Goal: Information Seeking & Learning: Learn about a topic

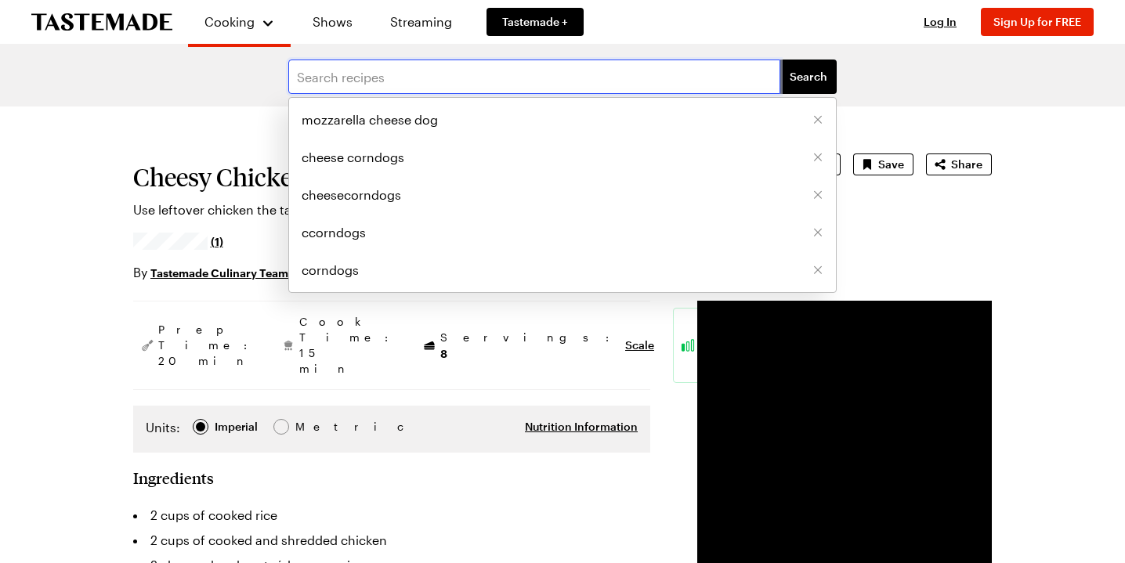
click at [596, 88] on input "text" at bounding box center [534, 77] width 492 height 34
click at [438, 129] on span "mozzarella cheese dog" at bounding box center [370, 119] width 136 height 19
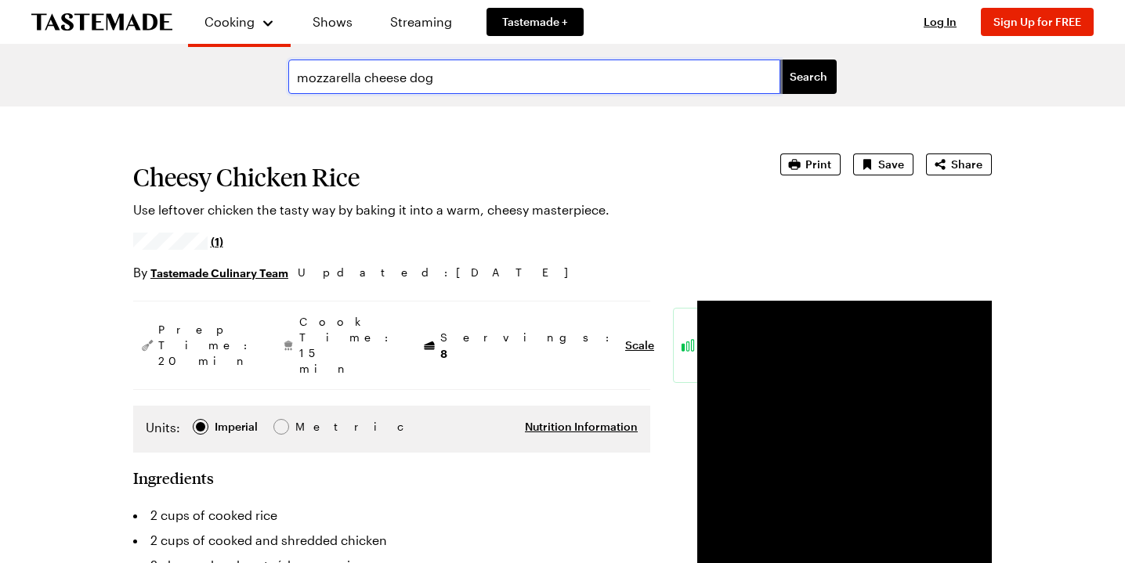
click at [556, 94] on input "mozzarella cheese dog" at bounding box center [534, 77] width 492 height 34
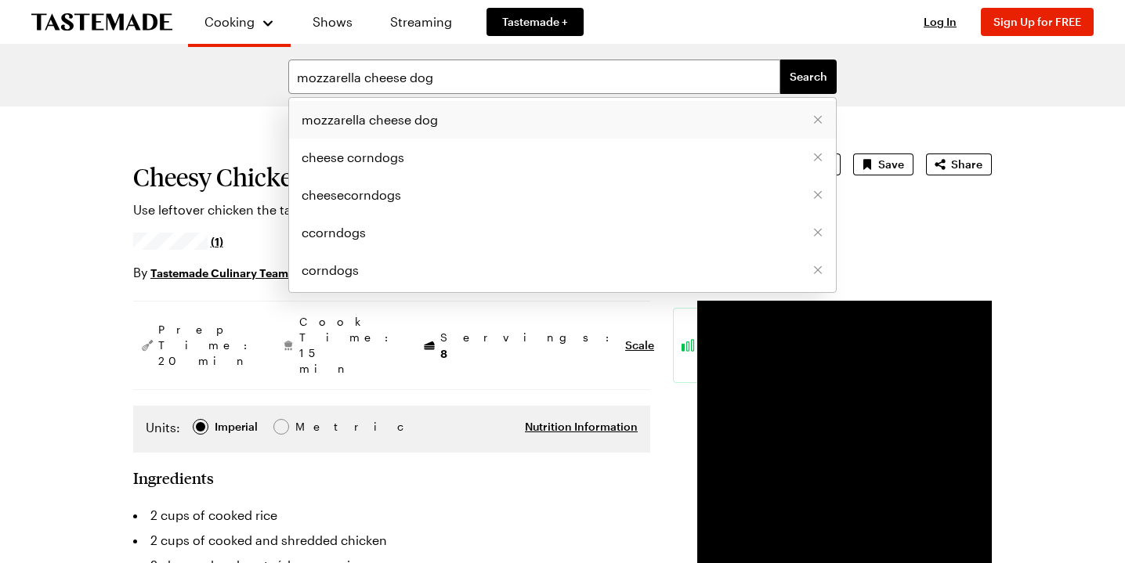
click at [529, 139] on li "mozzarella cheese dog" at bounding box center [562, 120] width 547 height 38
click at [401, 94] on input "mozzarella cheese dog" at bounding box center [534, 77] width 492 height 34
drag, startPoint x: 556, startPoint y: 92, endPoint x: 491, endPoint y: 92, distance: 64.3
click at [491, 92] on input "mozzarella & Weiner cheese dog" at bounding box center [534, 77] width 492 height 34
type input "mozzarella & Weiner corndog"
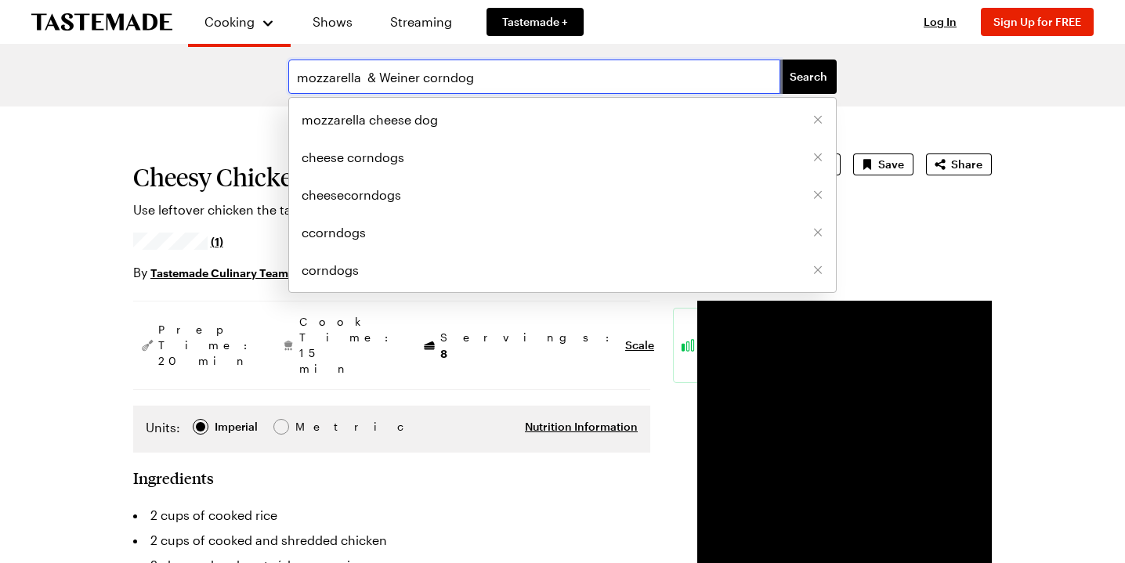
click at [791, 92] on button "Search" at bounding box center [808, 77] width 56 height 34
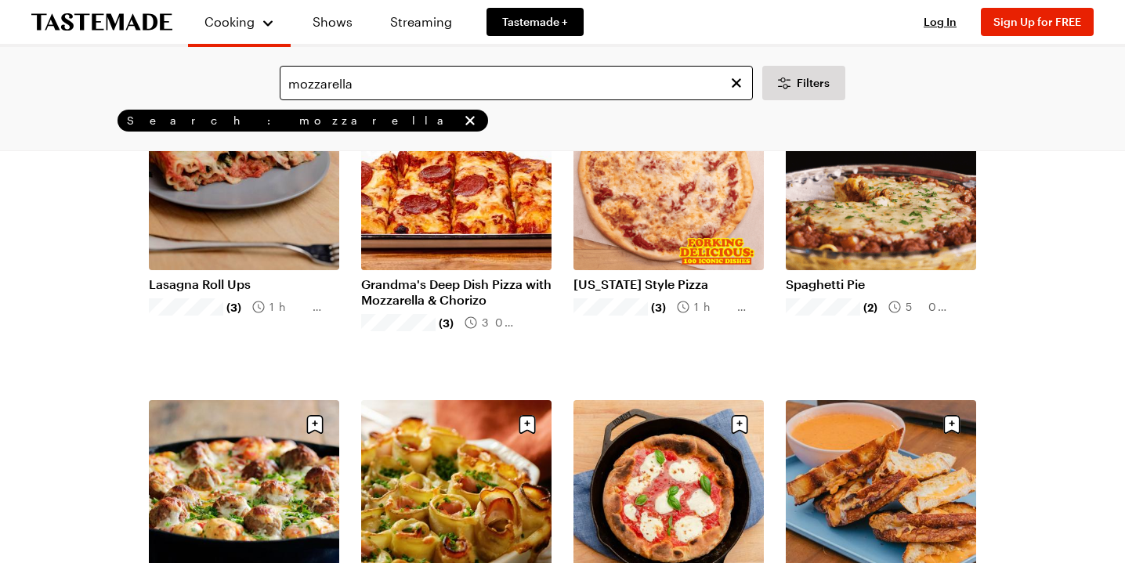
scroll to position [496, 0]
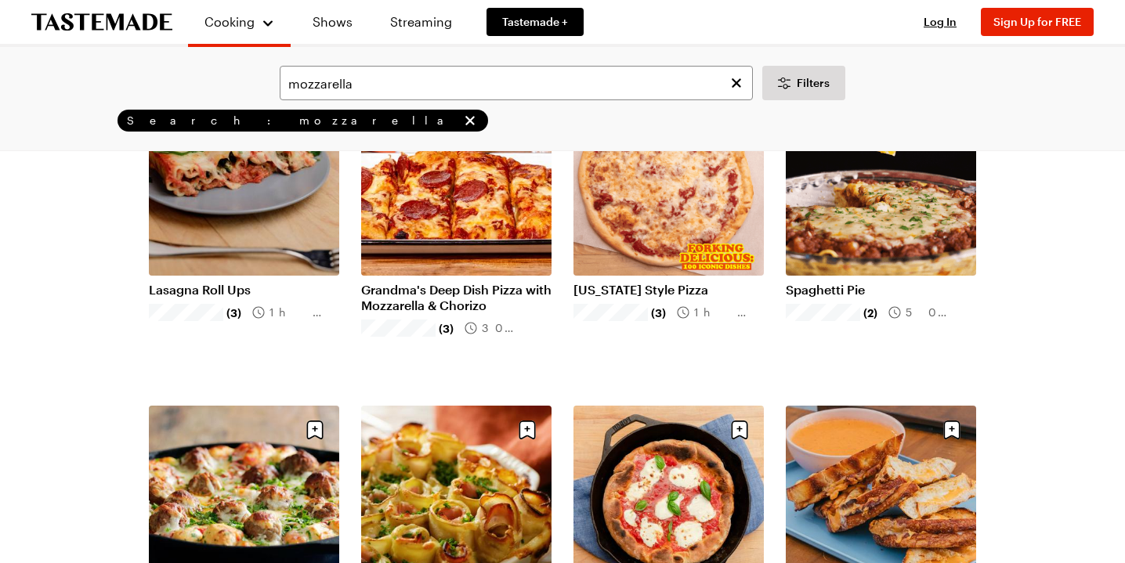
click at [878, 298] on link "Spaghetti Pie" at bounding box center [881, 290] width 190 height 16
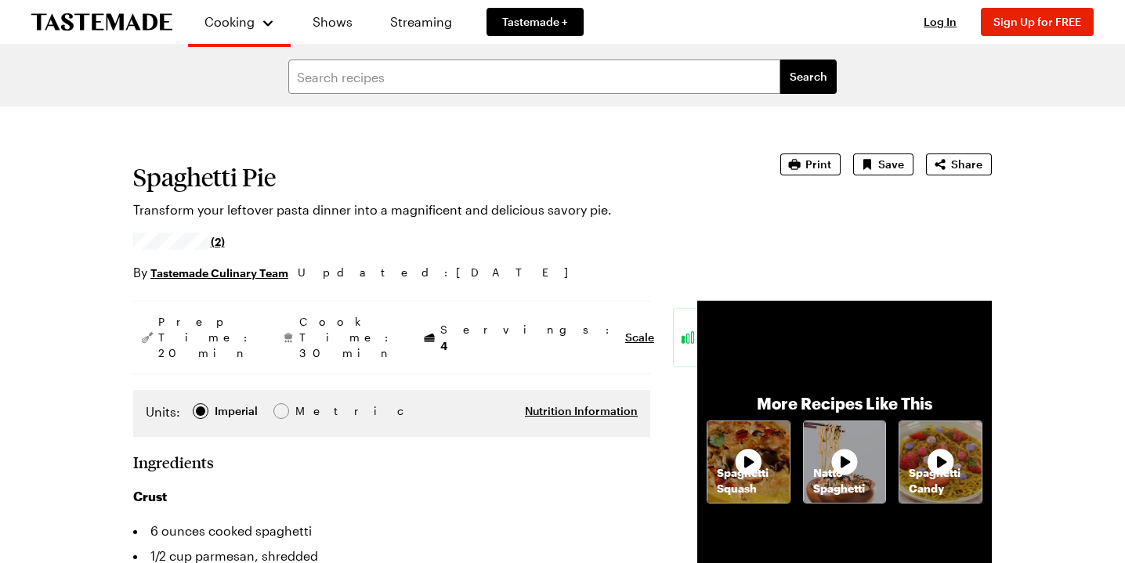
click at [711, 282] on div "Spaghetti Pie Transform your leftover pasta dinner into a magnificent and delic…" at bounding box center [562, 218] width 859 height 129
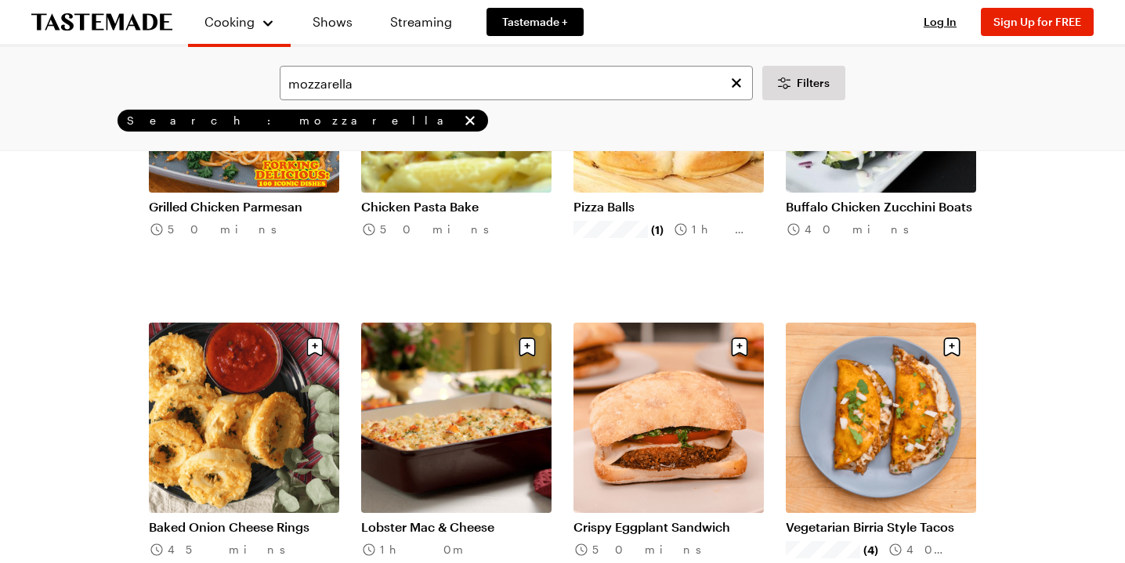
scroll to position [1533, 0]
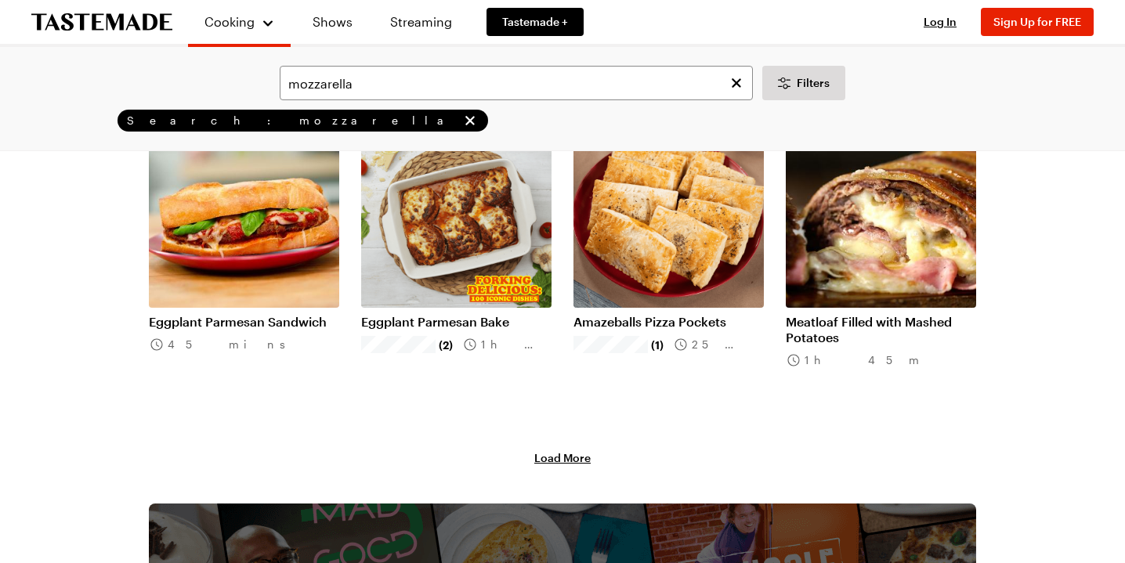
scroll to position [3635, 0]
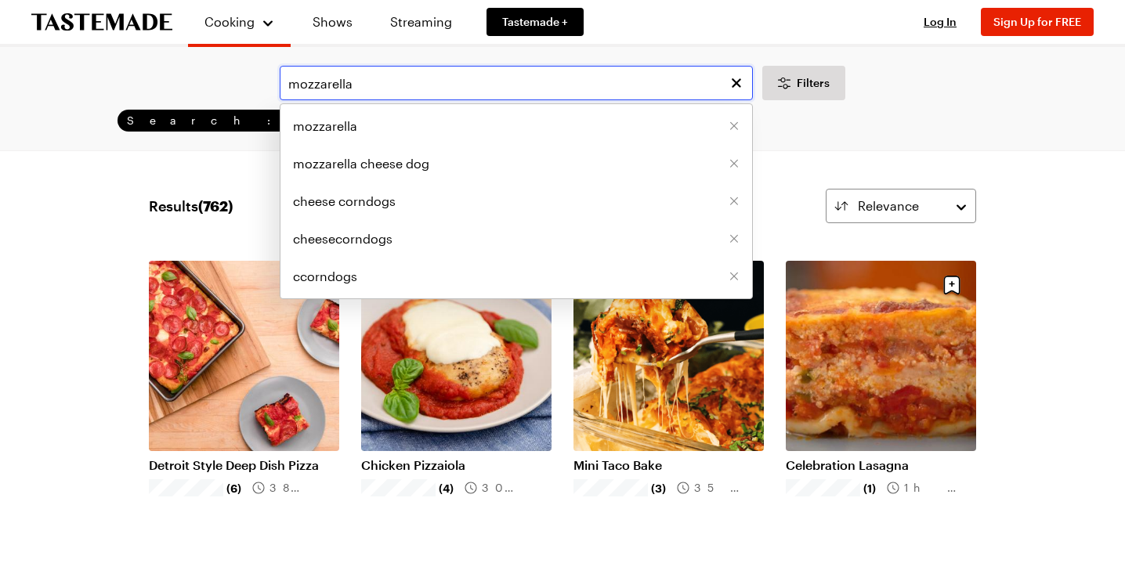
click at [339, 100] on input "mozzarella" at bounding box center [516, 83] width 473 height 34
click at [429, 173] on span "mozzarella cheese dog" at bounding box center [361, 163] width 136 height 19
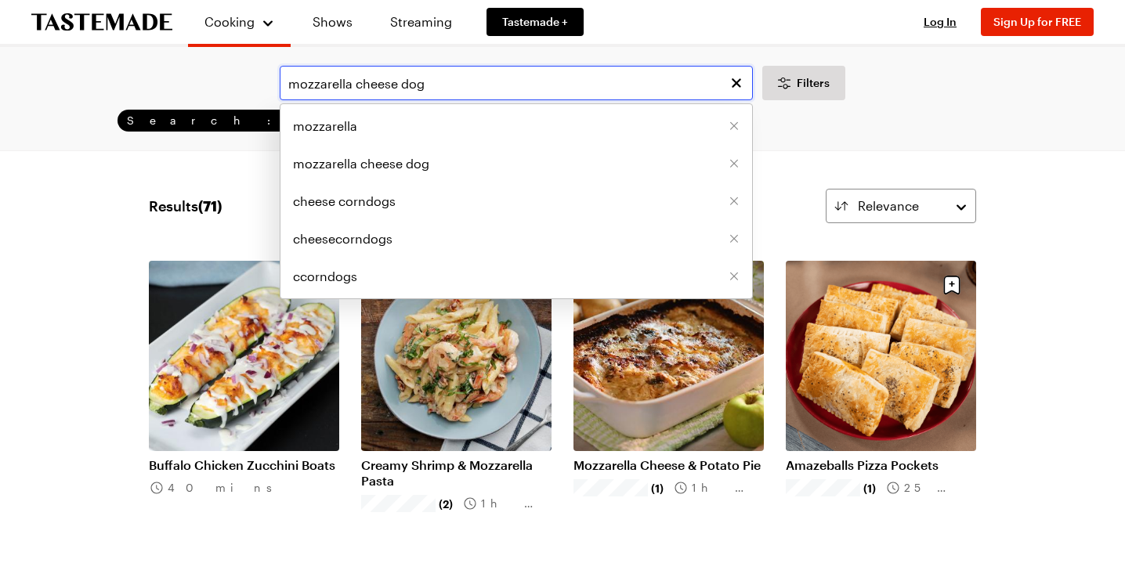
click at [446, 100] on input "mozzarella cheese dog" at bounding box center [516, 83] width 473 height 34
type input "mozzarella cheese corndog"
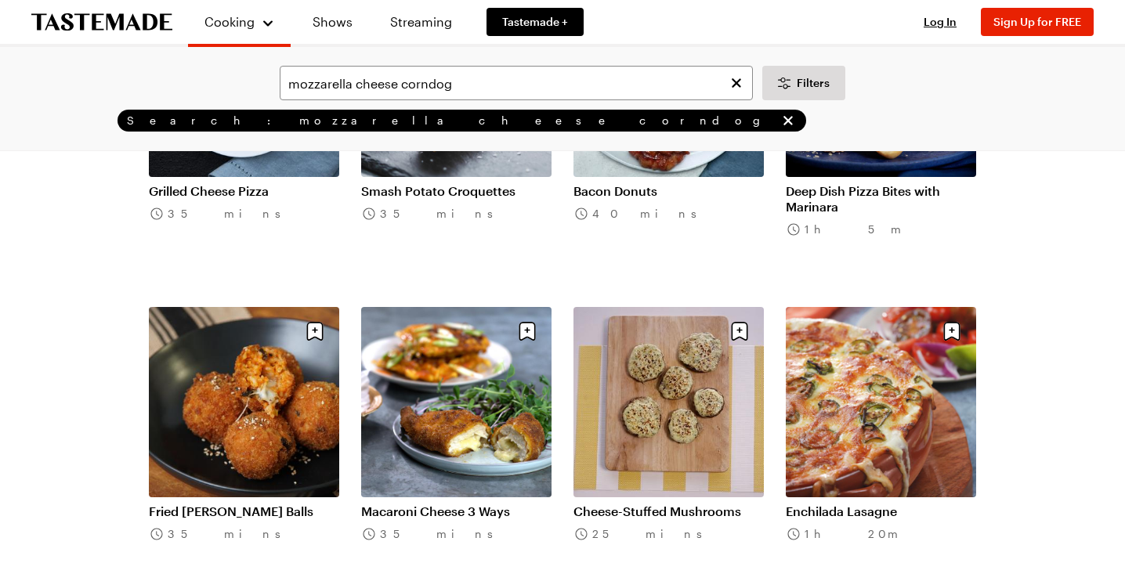
scroll to position [1559, 0]
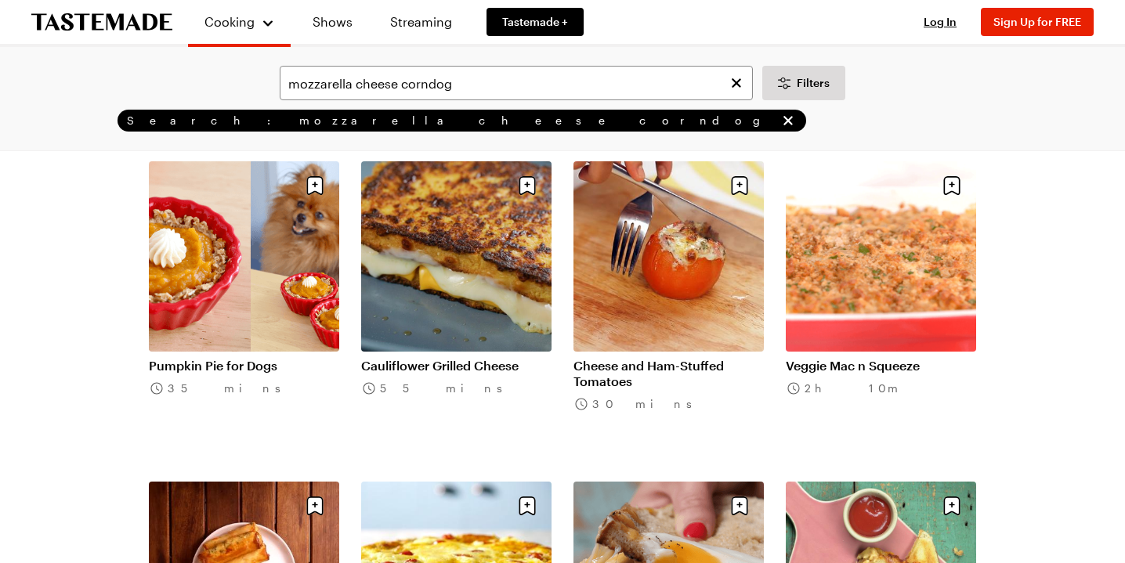
scroll to position [3301, 0]
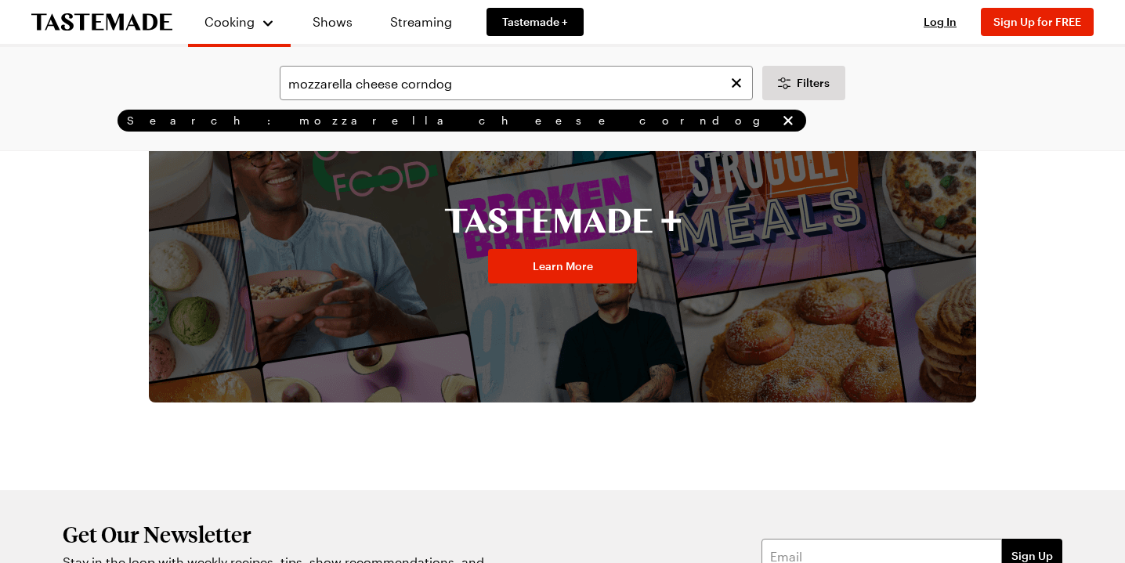
scroll to position [4350, 0]
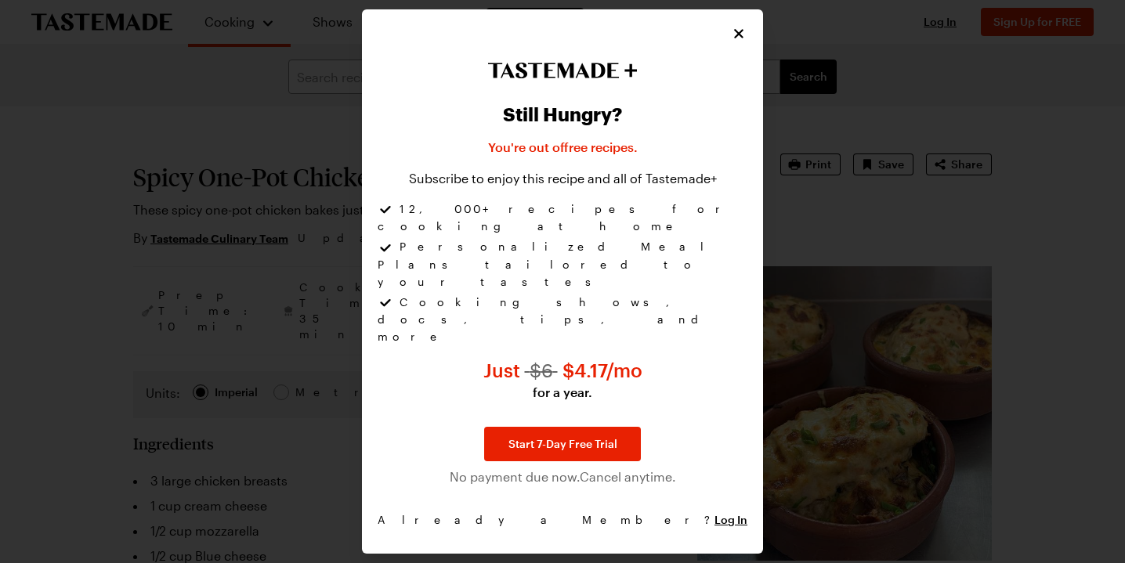
click at [744, 38] on icon "Close" at bounding box center [738, 33] width 9 height 9
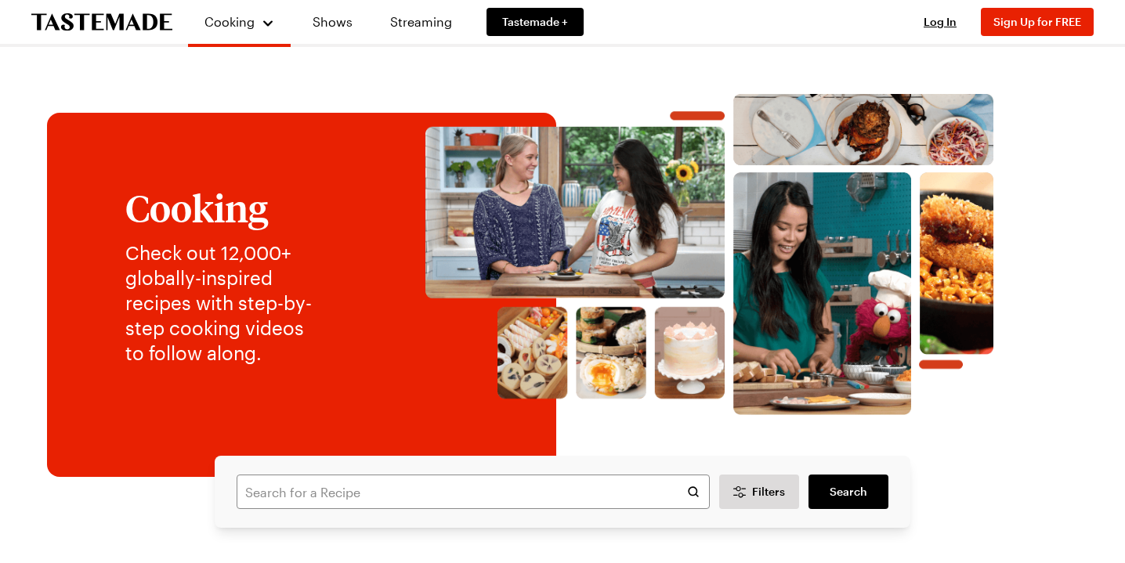
click at [827, 318] on img at bounding box center [710, 254] width 706 height 321
click at [277, 100] on link "Recipes" at bounding box center [256, 83] width 119 height 34
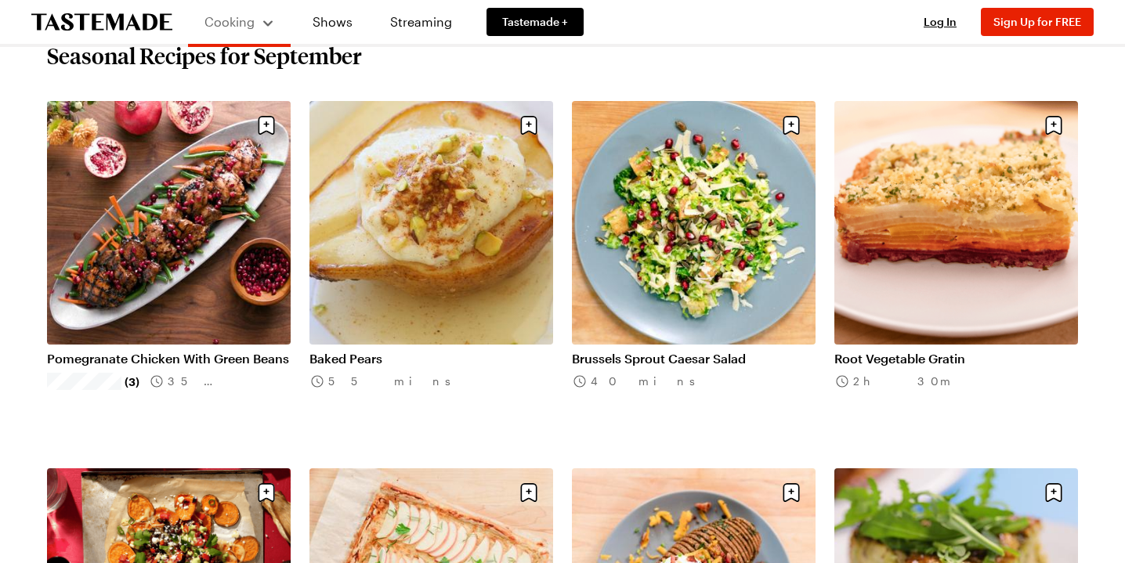
scroll to position [506, 0]
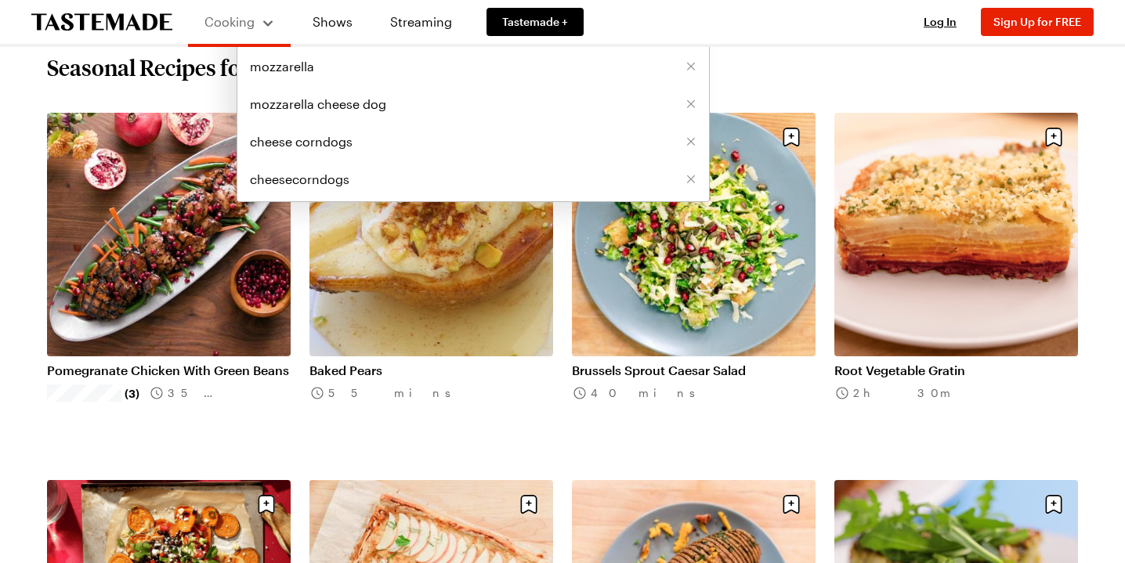
type input "kids menus"
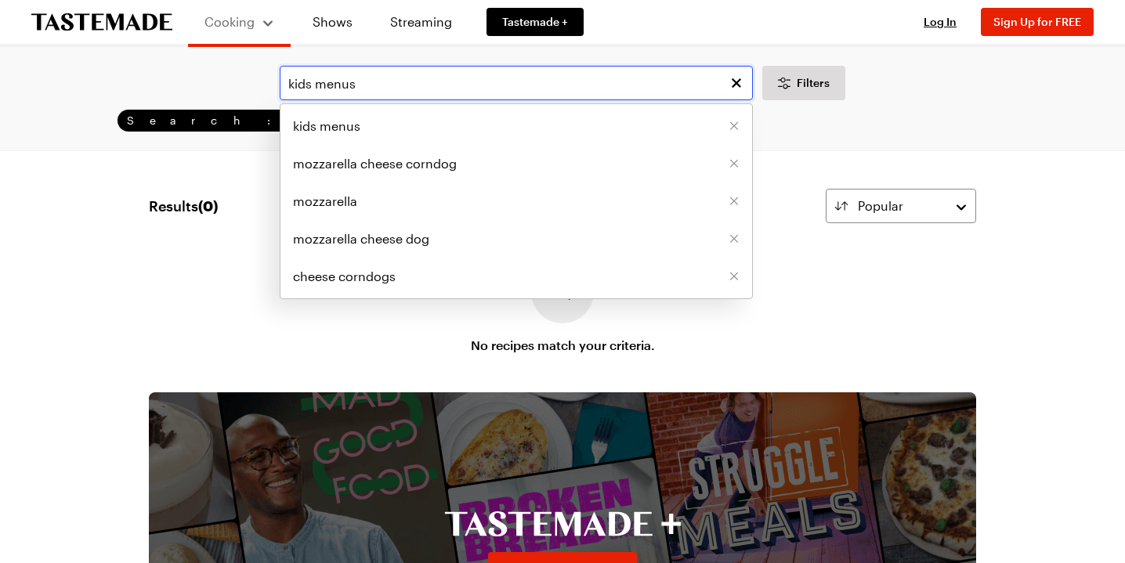
click at [375, 95] on input "kids menus" at bounding box center [516, 83] width 473 height 34
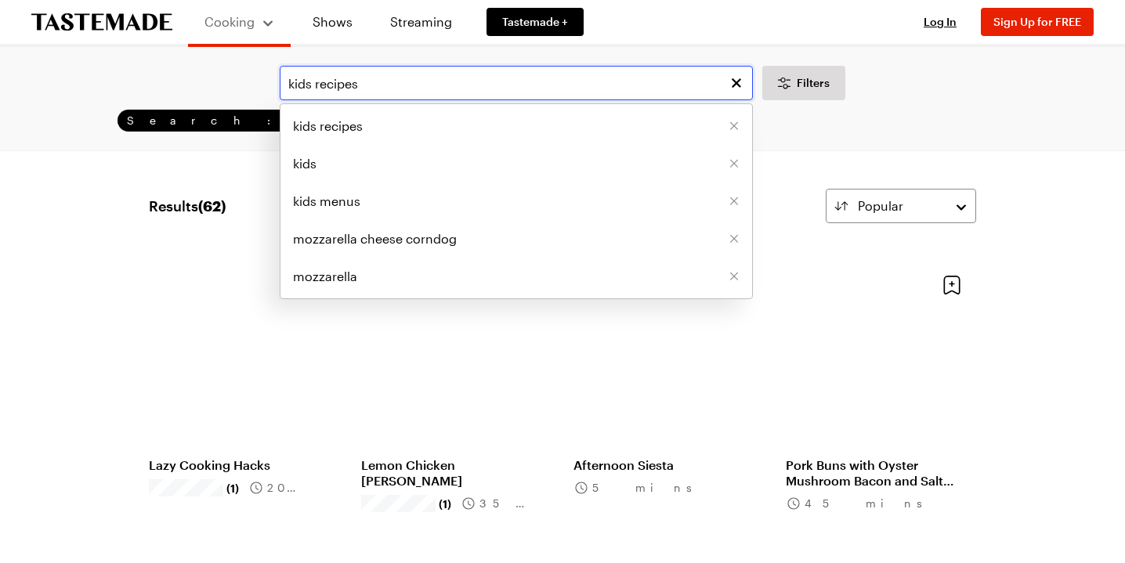
type input "kids recipes"
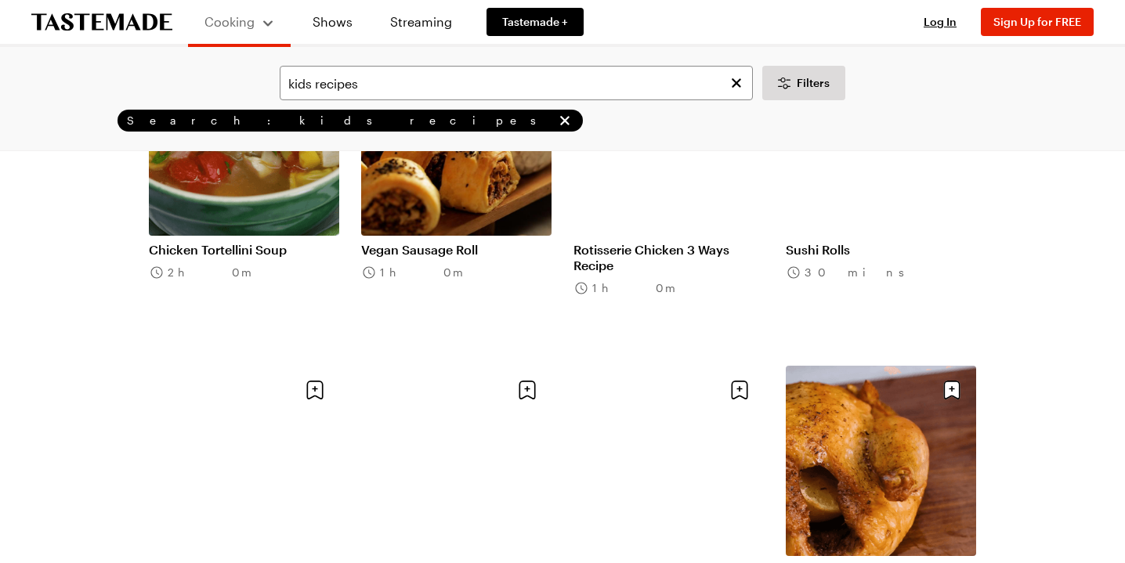
scroll to position [1177, 0]
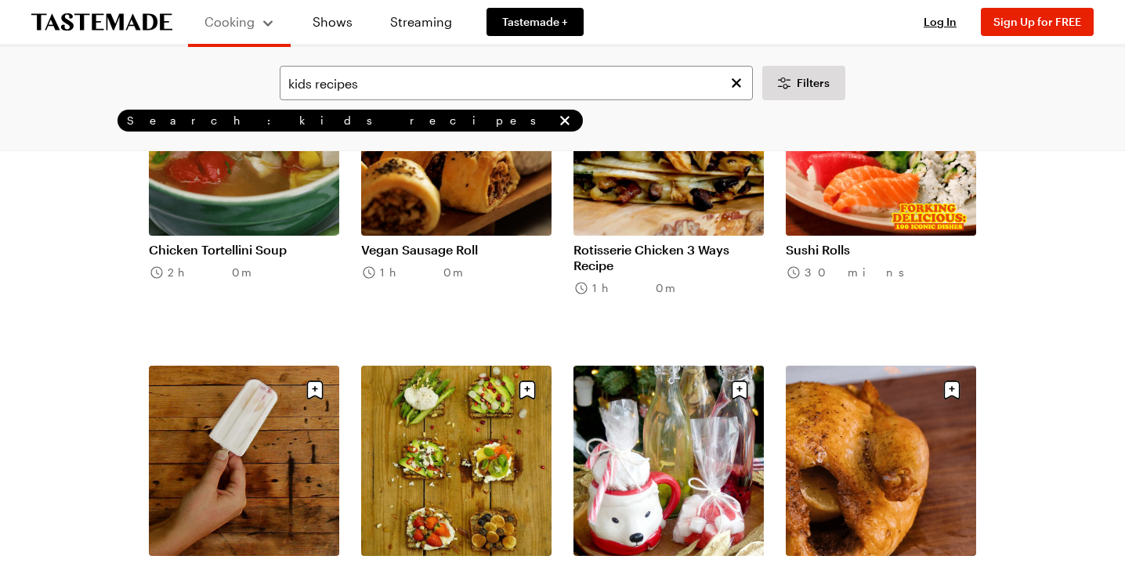
click at [646, 273] on link "Rotisserie Chicken 3 Ways Recipe" at bounding box center [669, 257] width 190 height 31
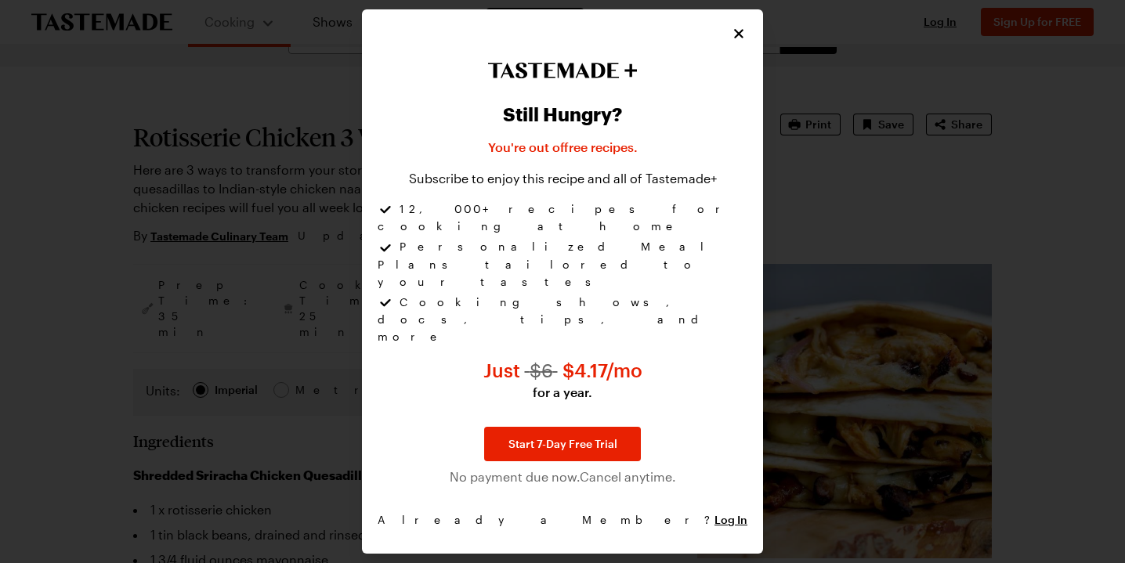
scroll to position [49, 0]
click at [897, 61] on div at bounding box center [562, 281] width 1125 height 563
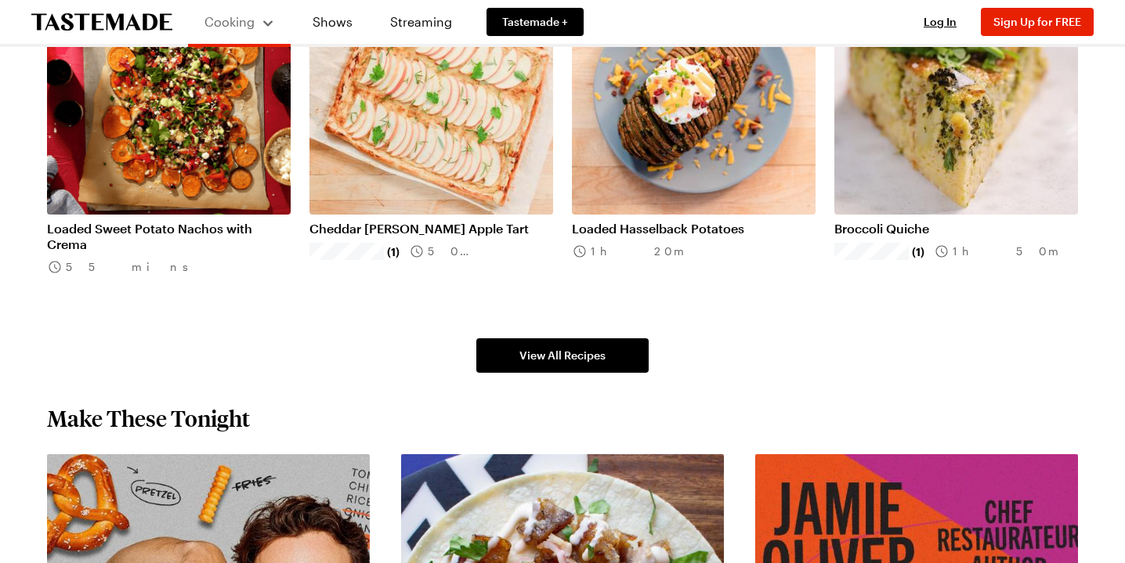
scroll to position [1016, 0]
click at [542, 237] on link "Cheddar [PERSON_NAME] Apple Tart" at bounding box center [432, 229] width 244 height 16
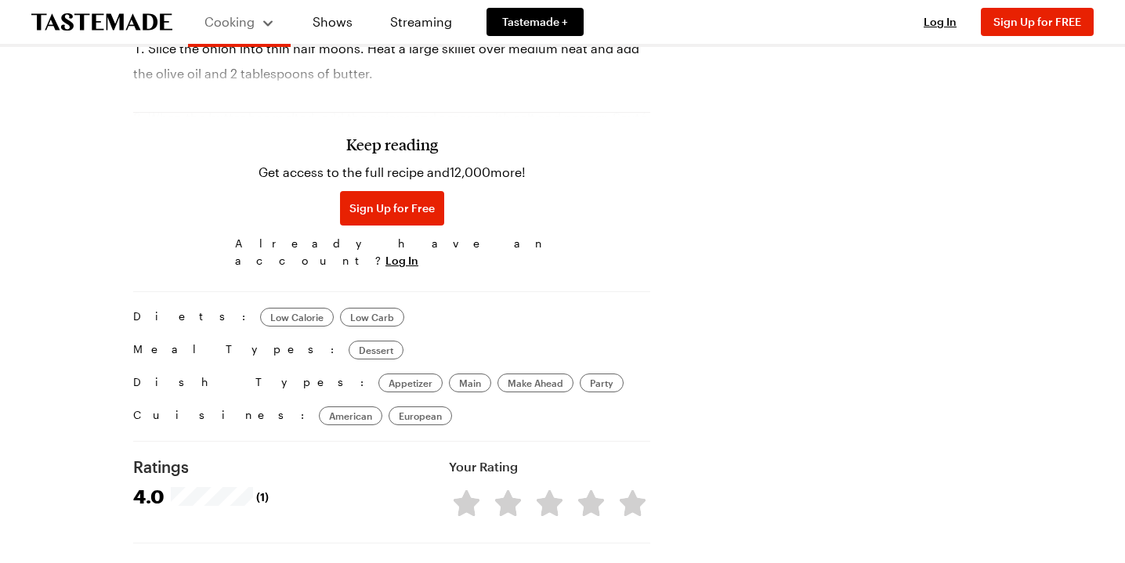
scroll to position [0, 1]
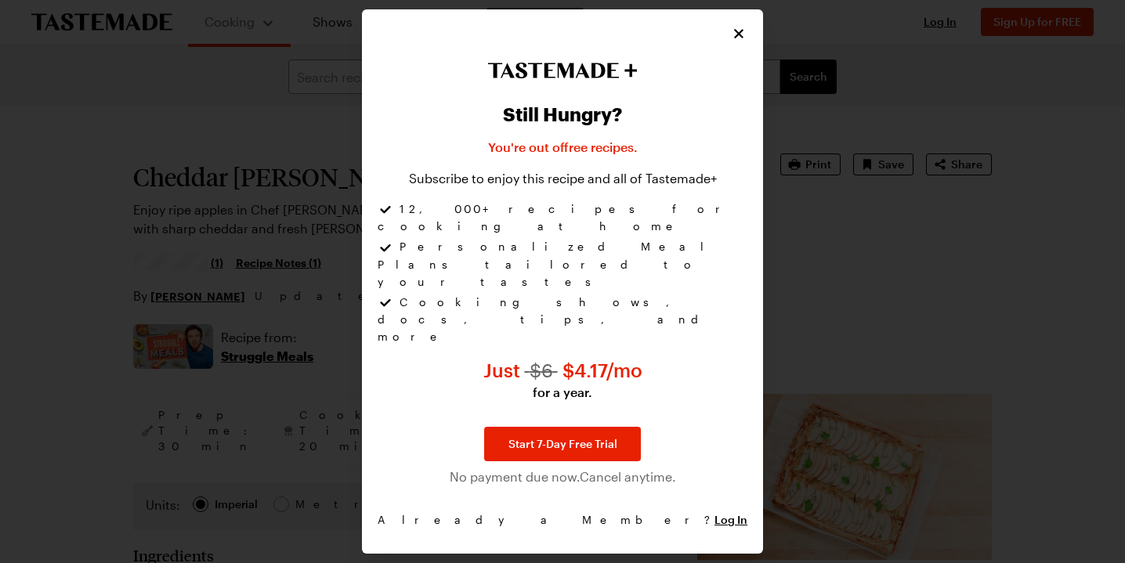
click at [747, 31] on icon "Close" at bounding box center [739, 34] width 16 height 16
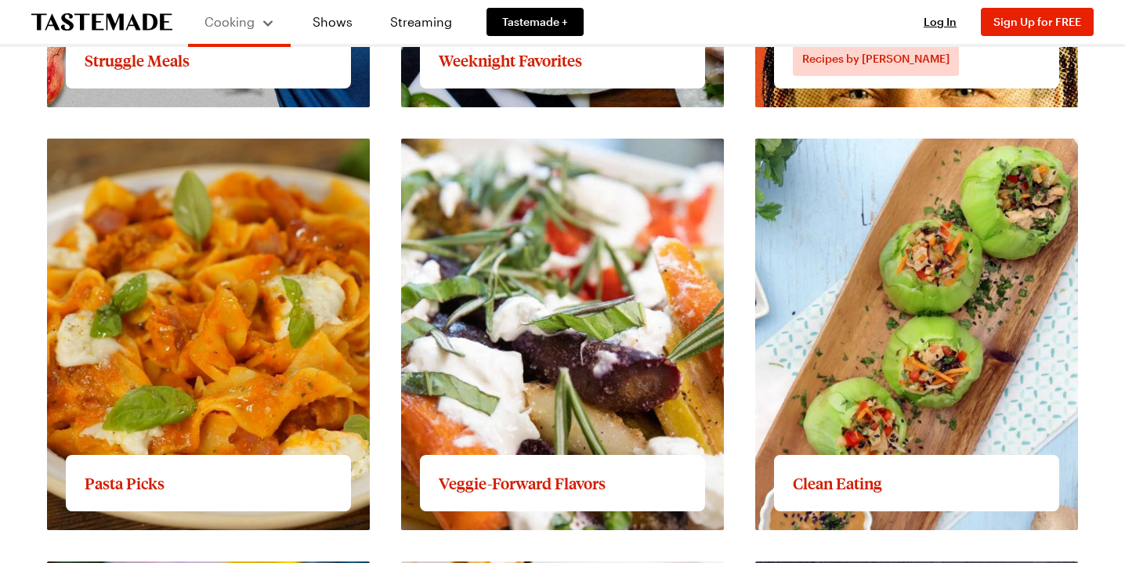
scroll to position [1780, 0]
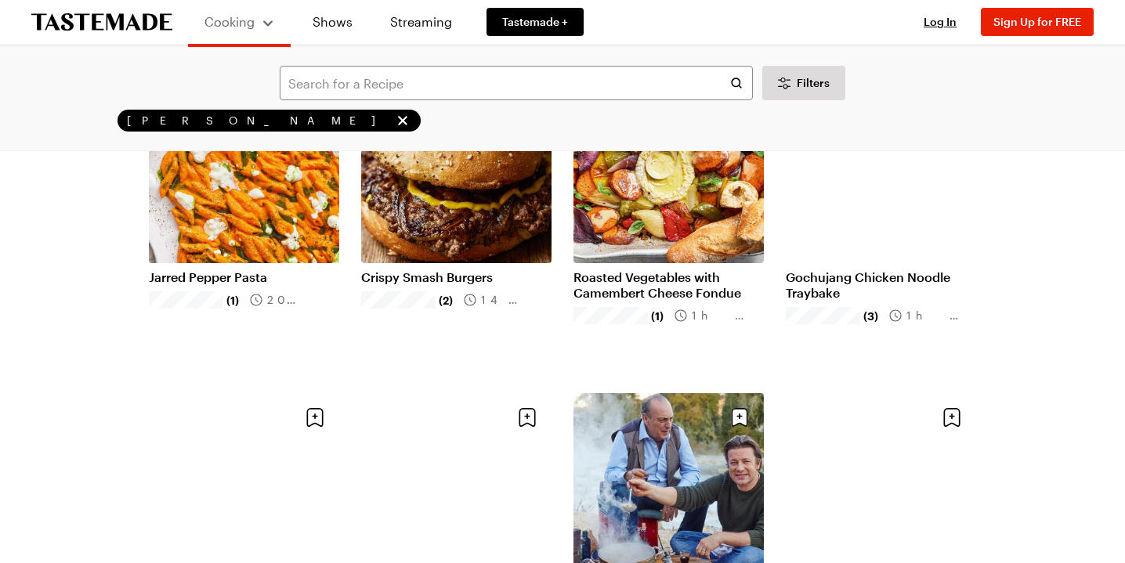
scroll to position [168, 0]
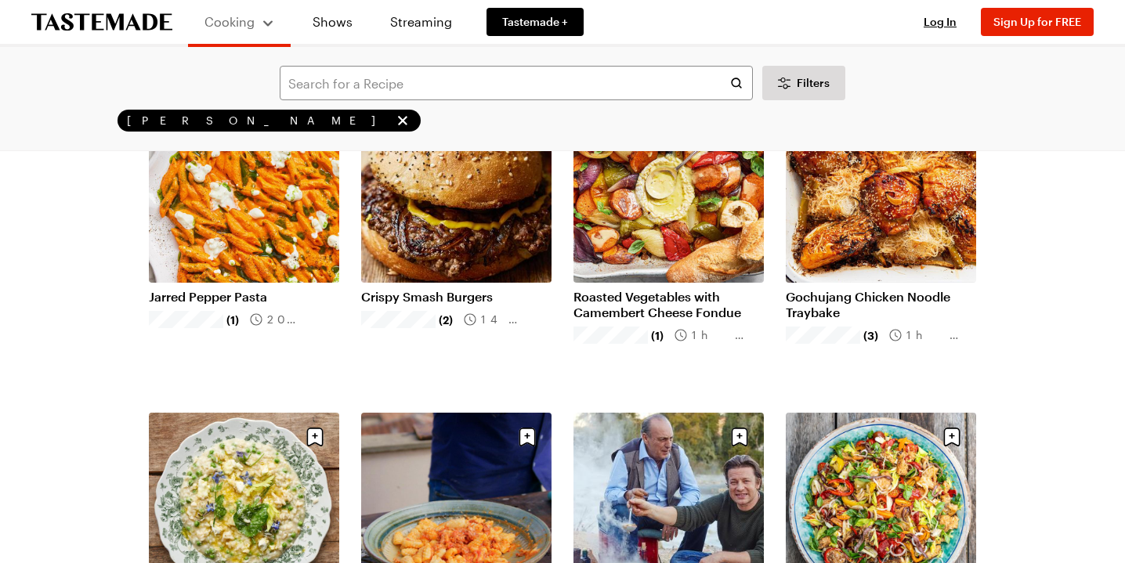
click at [651, 320] on link "Roasted Vegetables with Camembert Cheese Fondue" at bounding box center [669, 304] width 190 height 31
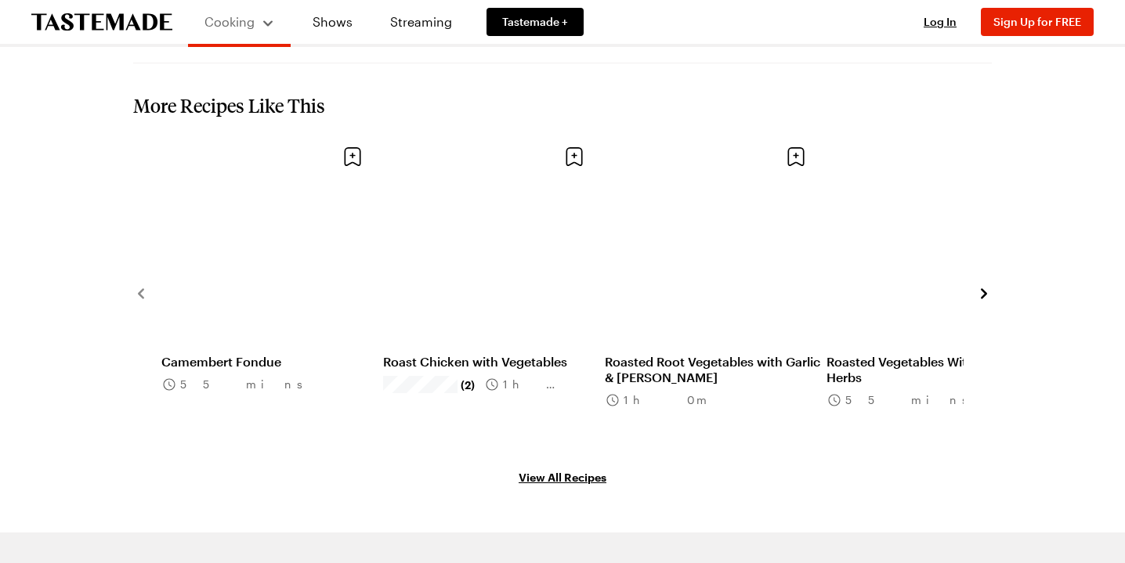
scroll to position [1497, 0]
